Goal: Task Accomplishment & Management: Manage account settings

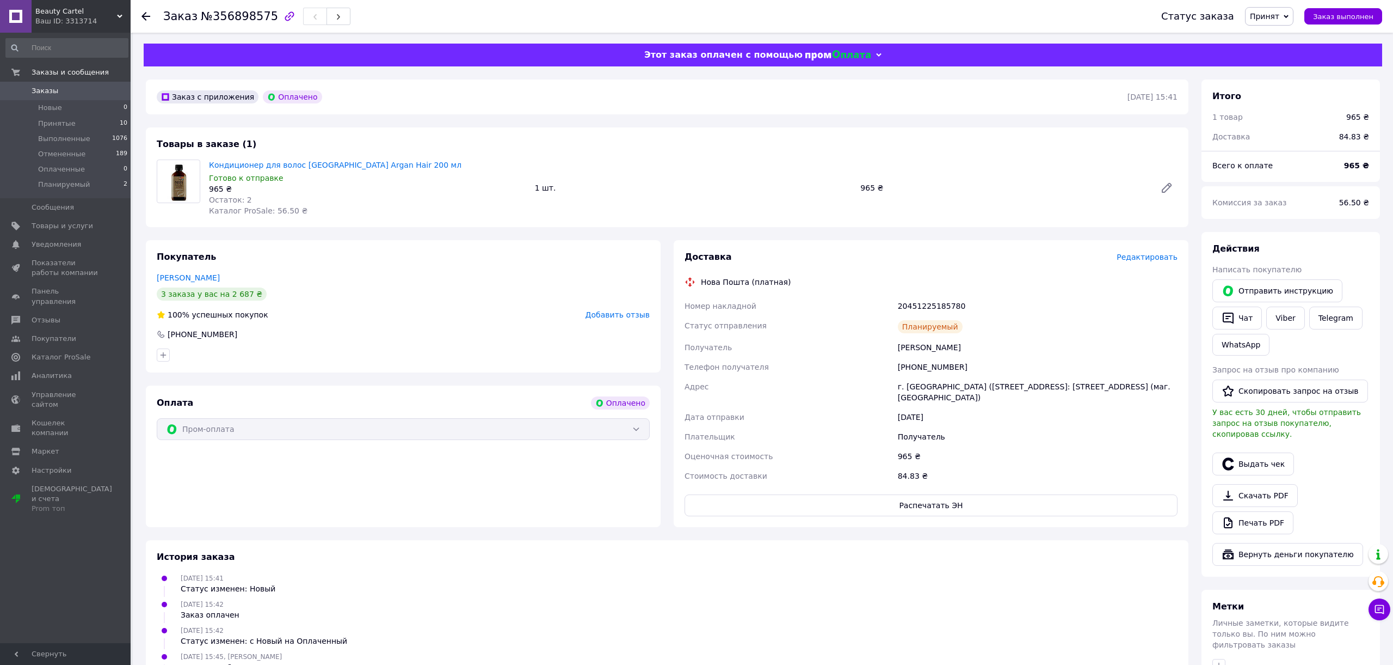
click at [73, 83] on link "Заказы 0" at bounding box center [67, 91] width 134 height 19
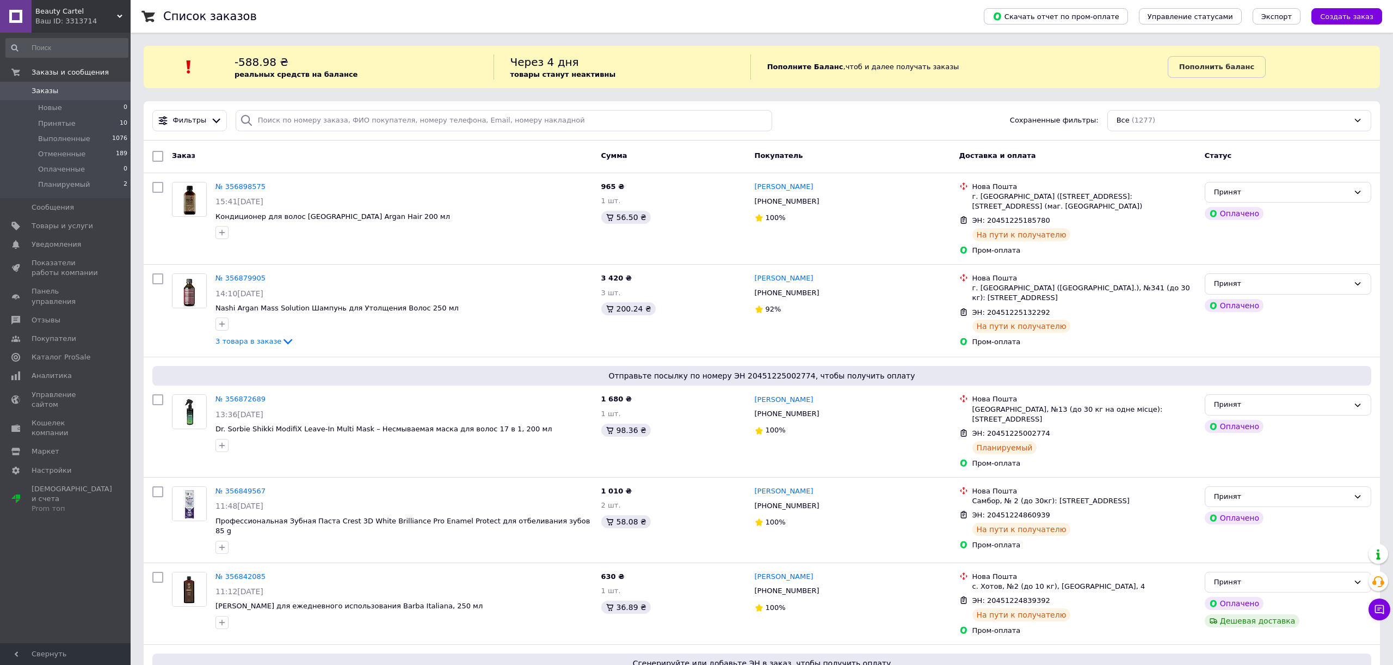
click at [51, 89] on span "Заказы" at bounding box center [45, 91] width 27 height 10
click at [48, 88] on span "Заказы" at bounding box center [45, 91] width 27 height 10
click at [79, 88] on span "Заказы" at bounding box center [66, 91] width 69 height 10
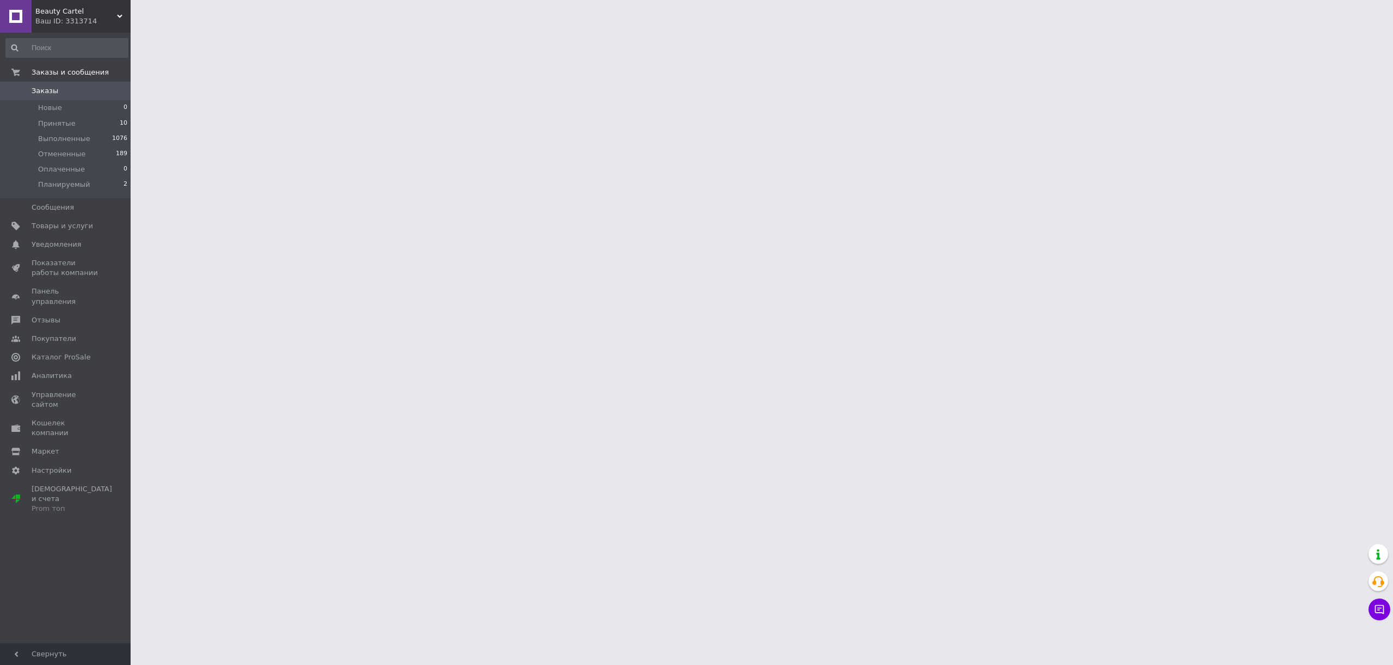
click at [79, 88] on span "Заказы" at bounding box center [66, 91] width 69 height 10
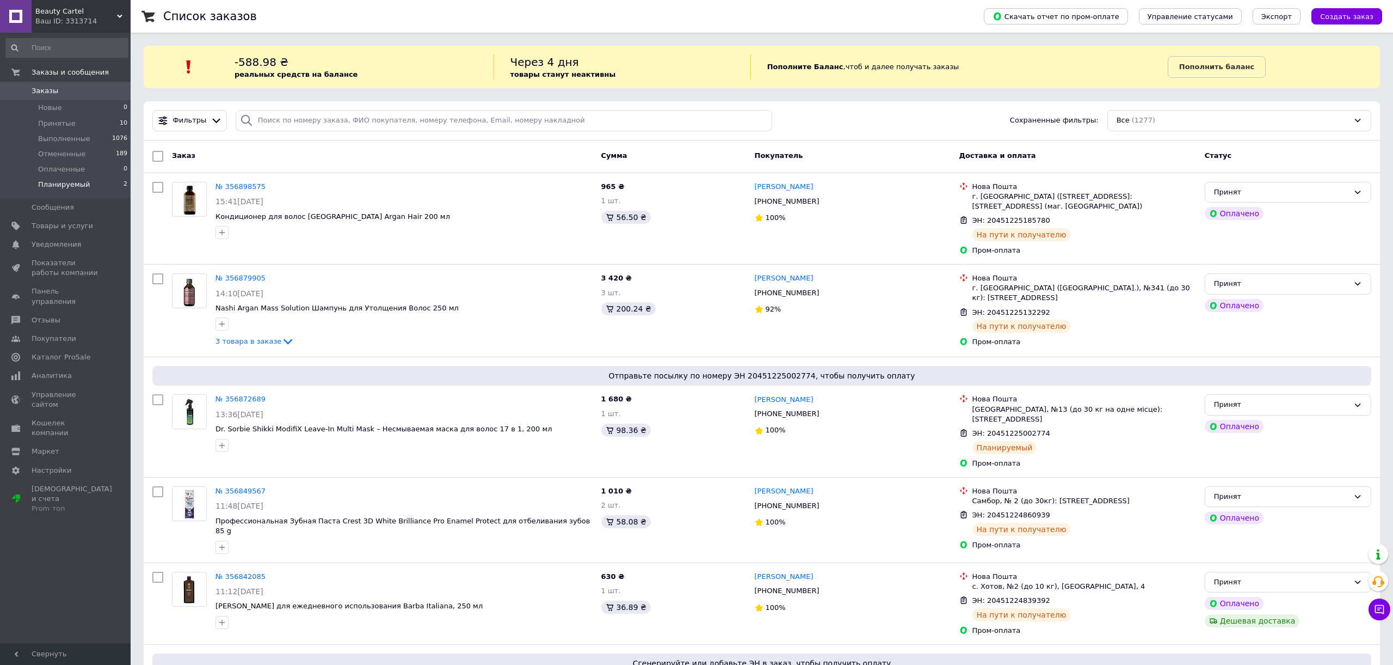
click at [89, 185] on li "Планируемый 2" at bounding box center [67, 187] width 134 height 21
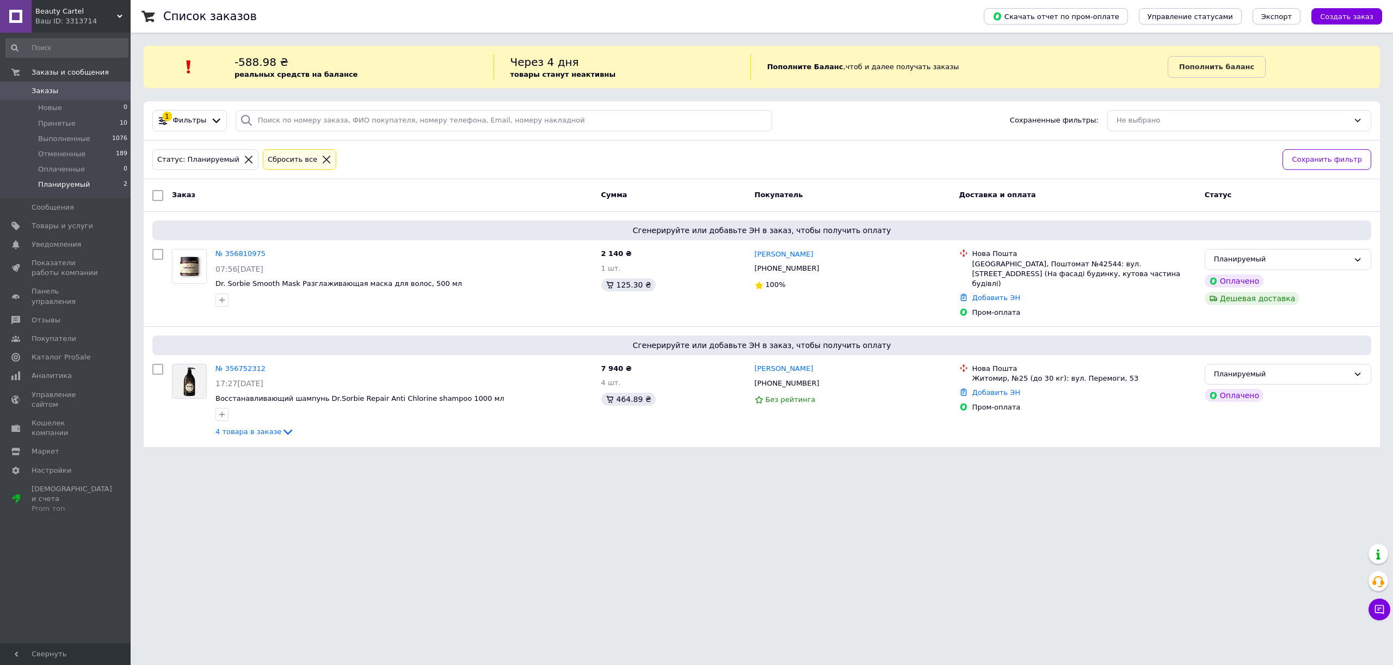
click at [78, 92] on span "Заказы" at bounding box center [66, 91] width 69 height 10
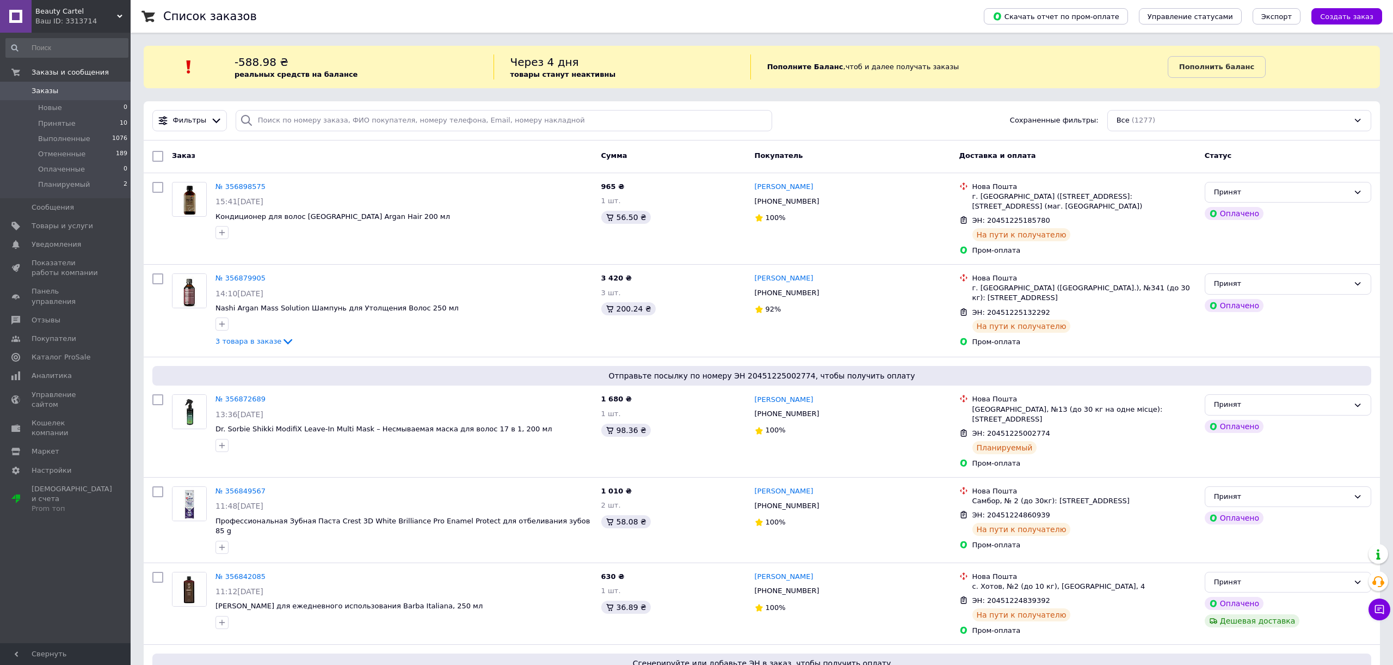
click at [52, 89] on span "Заказы" at bounding box center [45, 91] width 27 height 10
click at [68, 120] on span "Принятые" at bounding box center [57, 124] width 38 height 10
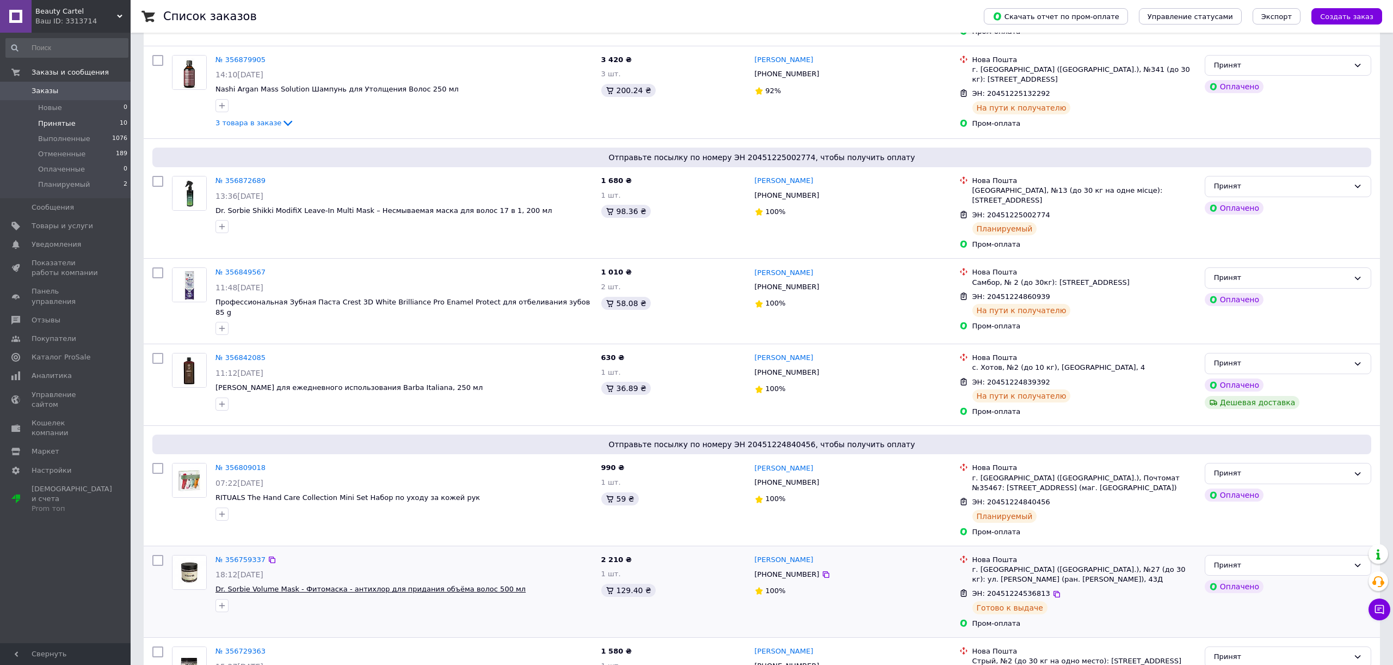
scroll to position [254, 0]
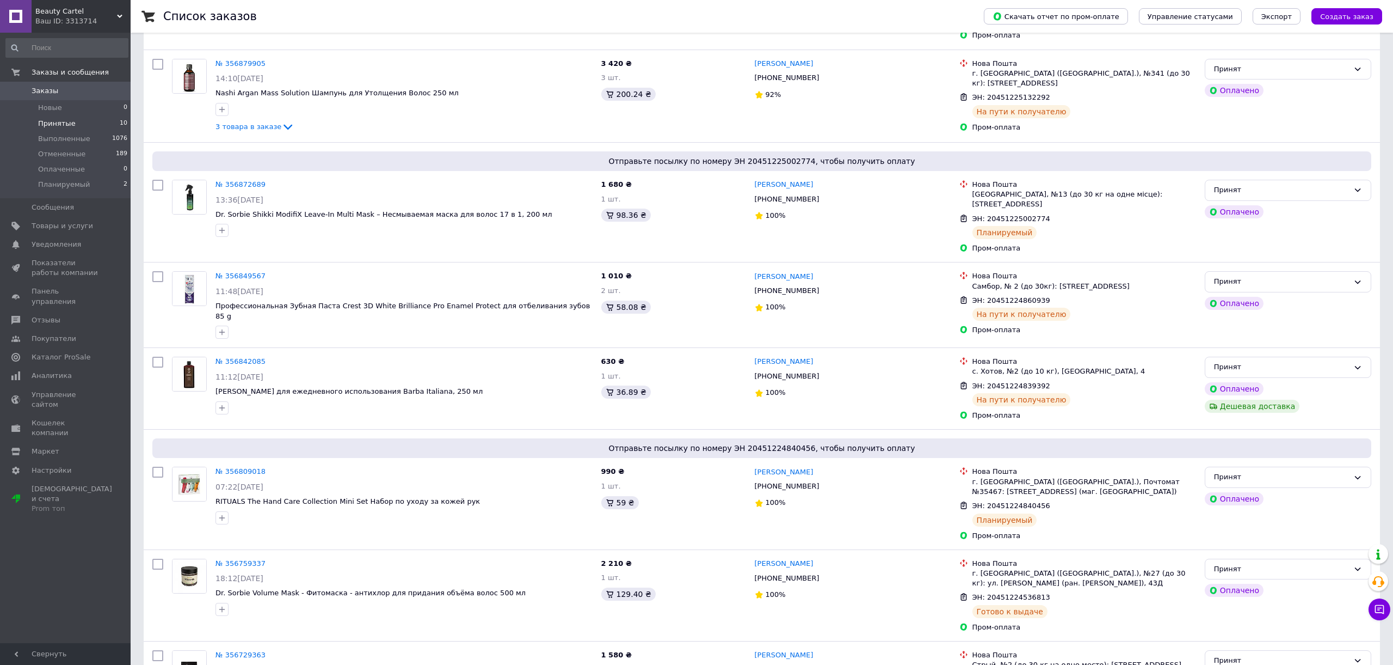
click at [43, 91] on span "Заказы" at bounding box center [45, 91] width 27 height 10
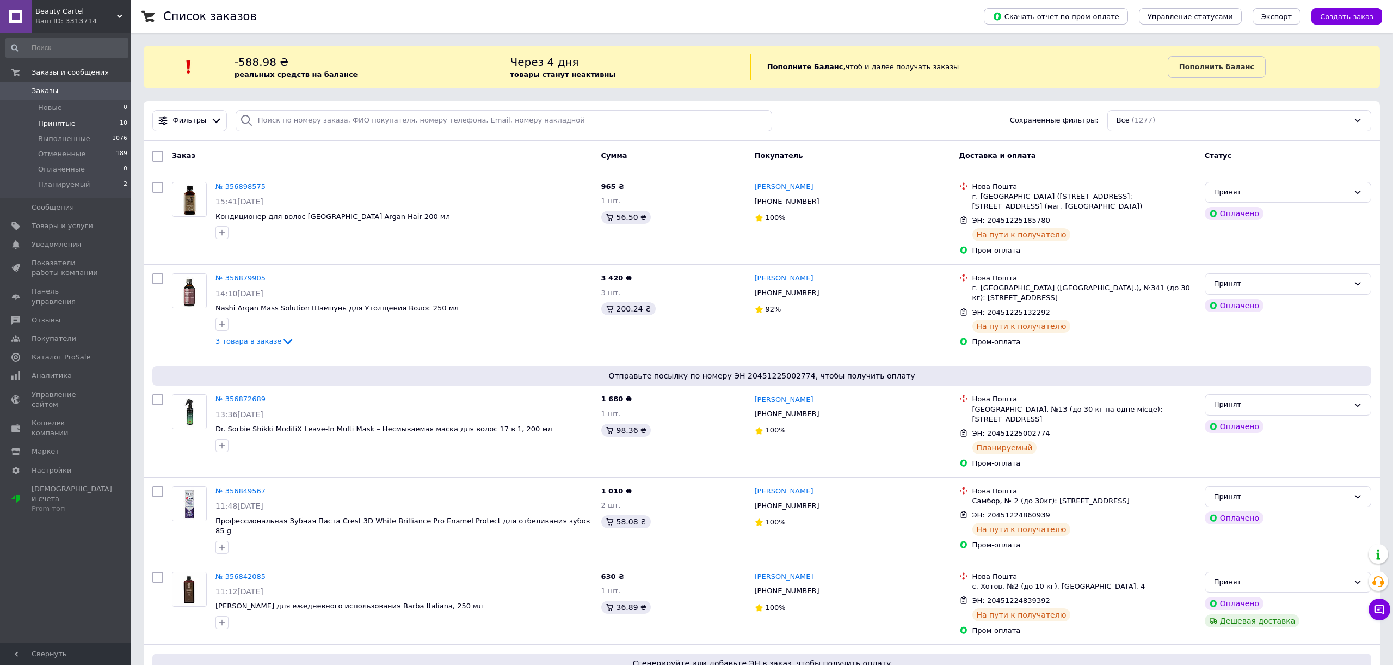
click at [90, 125] on li "Принятые 10" at bounding box center [67, 123] width 134 height 15
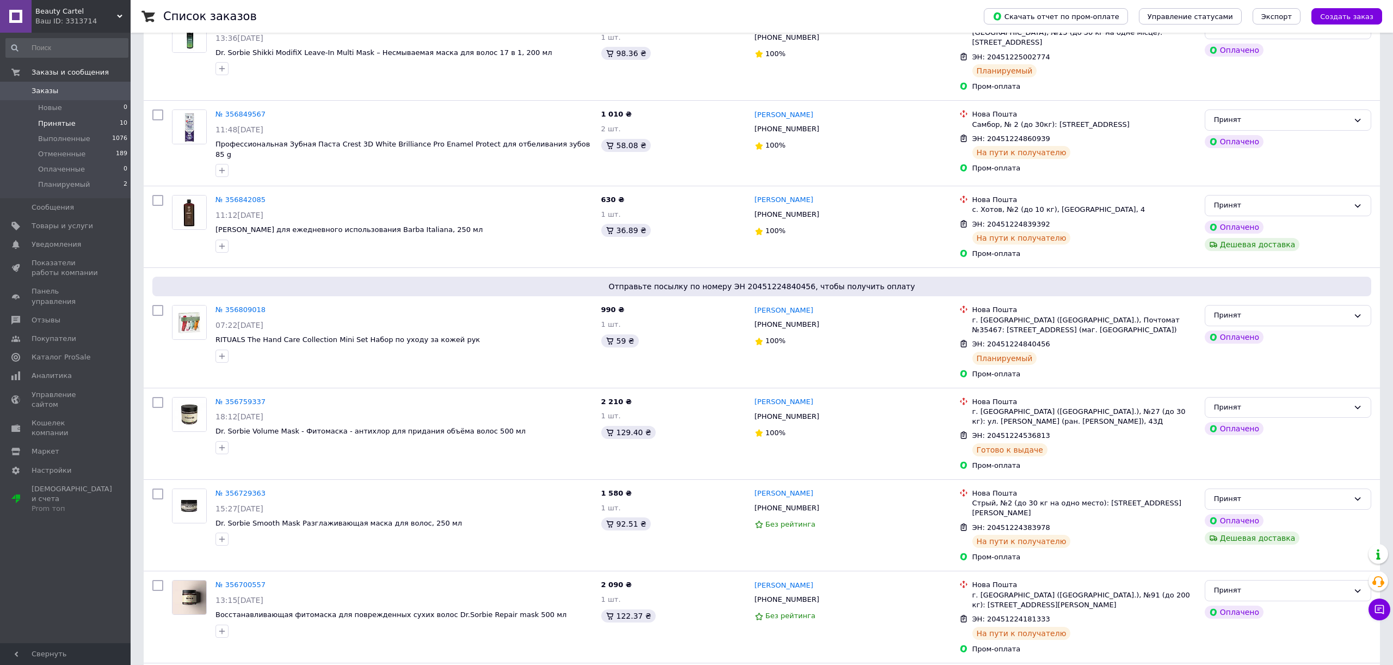
scroll to position [494, 0]
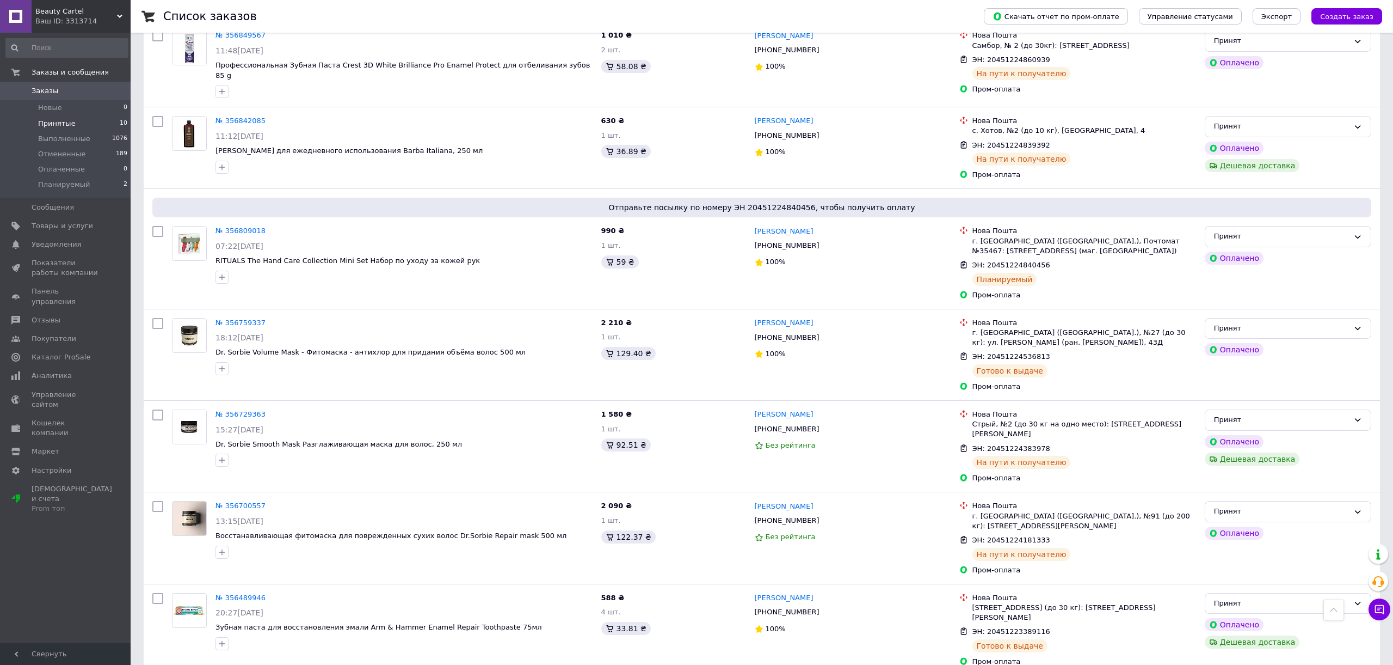
click at [66, 86] on span "Заказы" at bounding box center [66, 91] width 69 height 10
